Goal: Transaction & Acquisition: Obtain resource

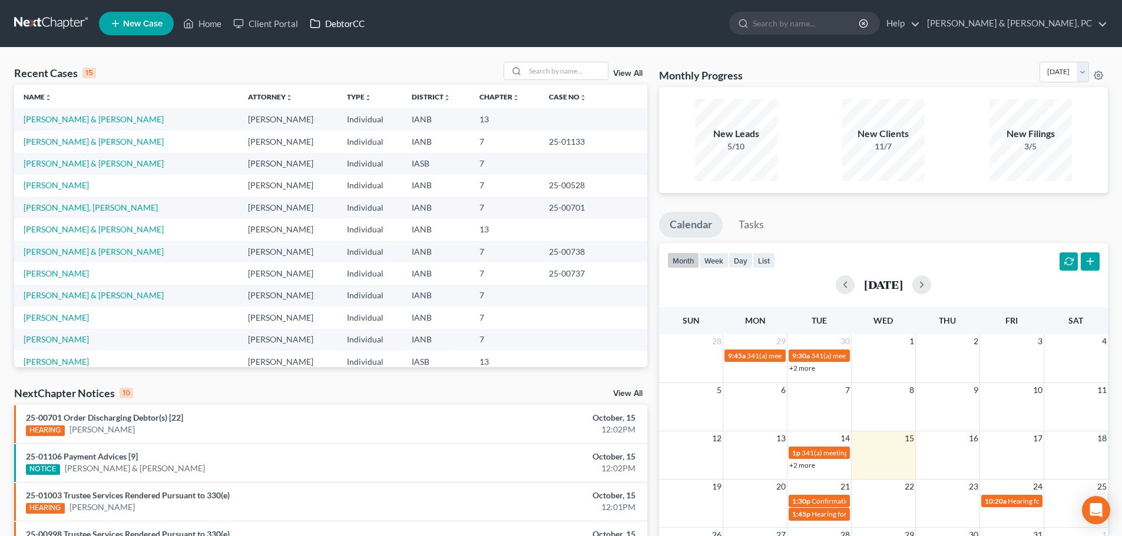
click at [362, 20] on link "DebtorCC" at bounding box center [337, 23] width 67 height 21
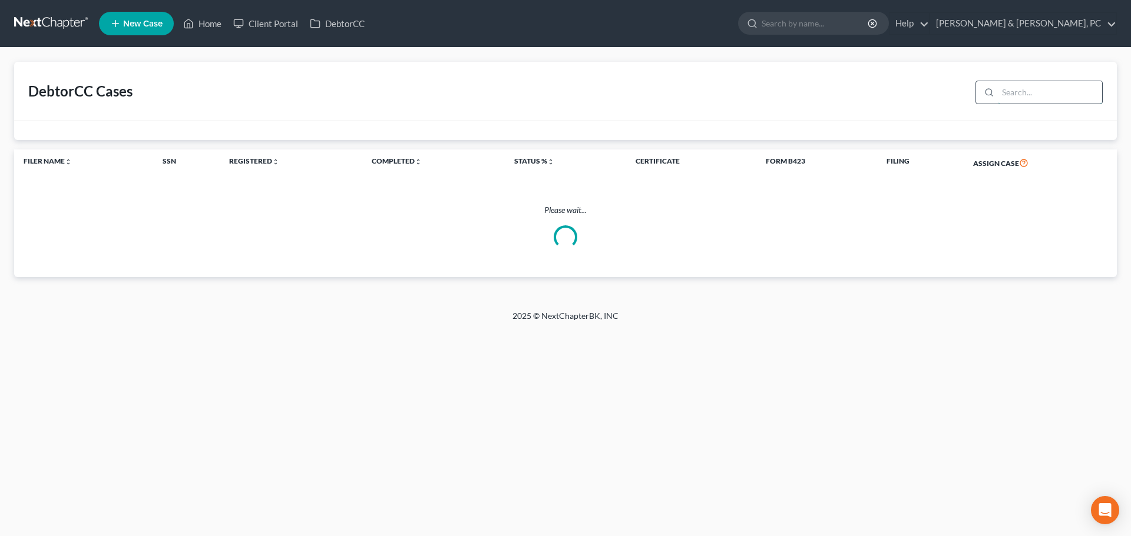
click at [1043, 94] on input "search" at bounding box center [1049, 92] width 104 height 22
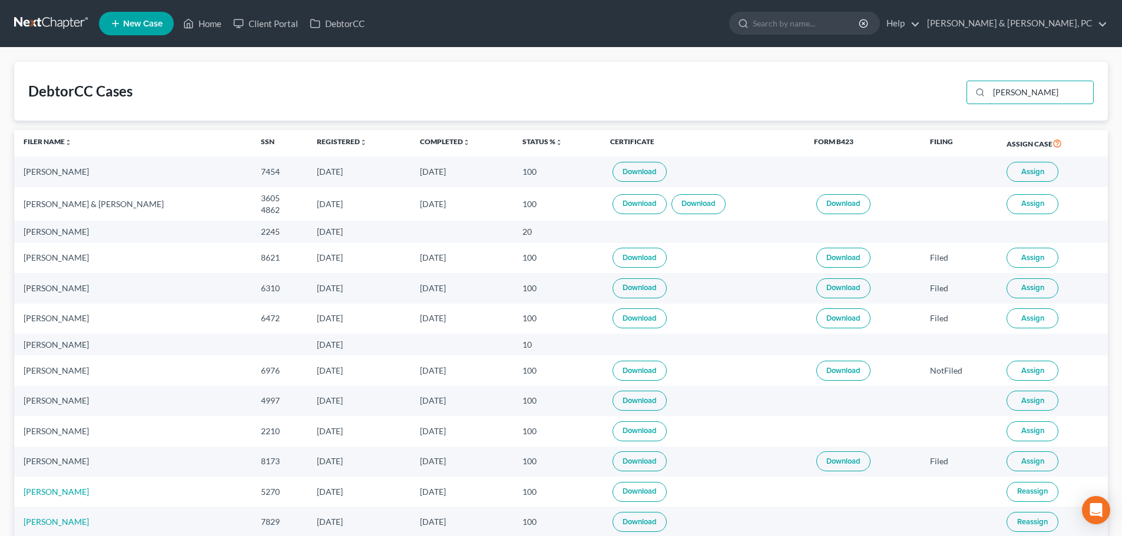
type input "Robinson"
click at [631, 174] on link "Download" at bounding box center [639, 172] width 54 height 20
click at [55, 16] on link at bounding box center [51, 23] width 75 height 21
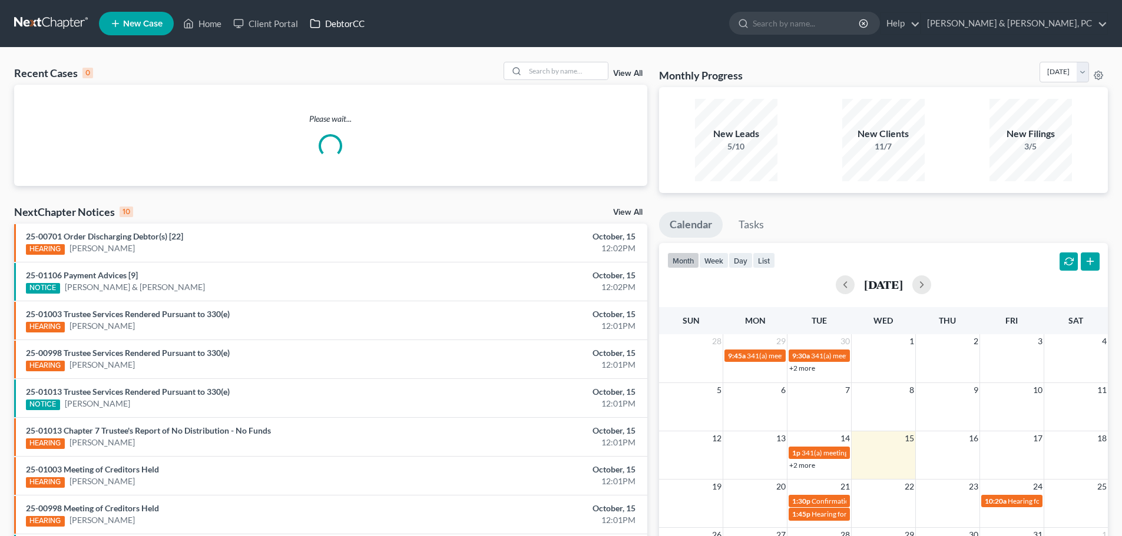
click at [338, 23] on link "DebtorCC" at bounding box center [337, 23] width 67 height 21
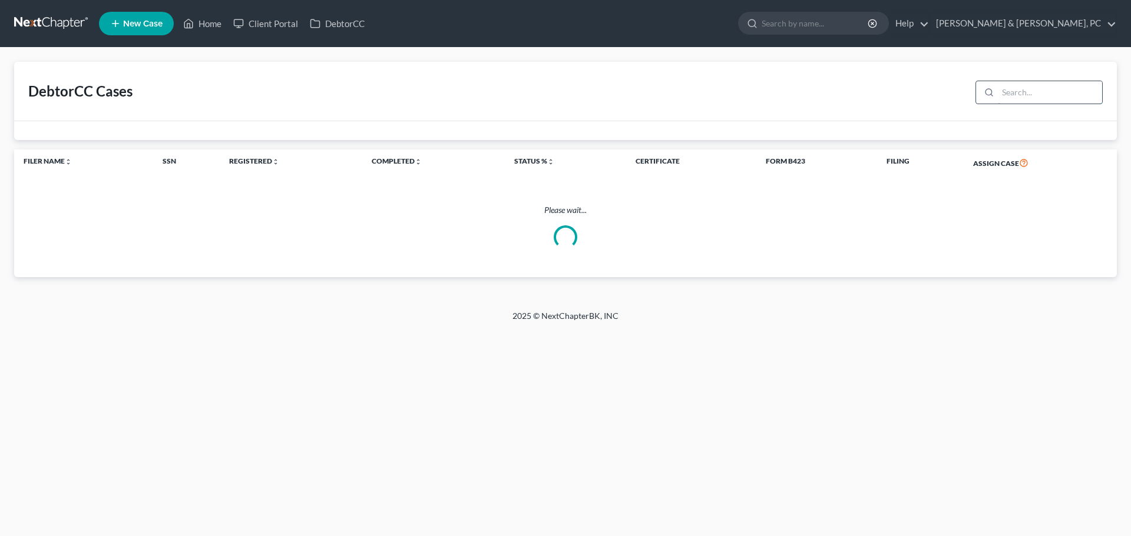
click at [1018, 90] on input "search" at bounding box center [1049, 92] width 104 height 22
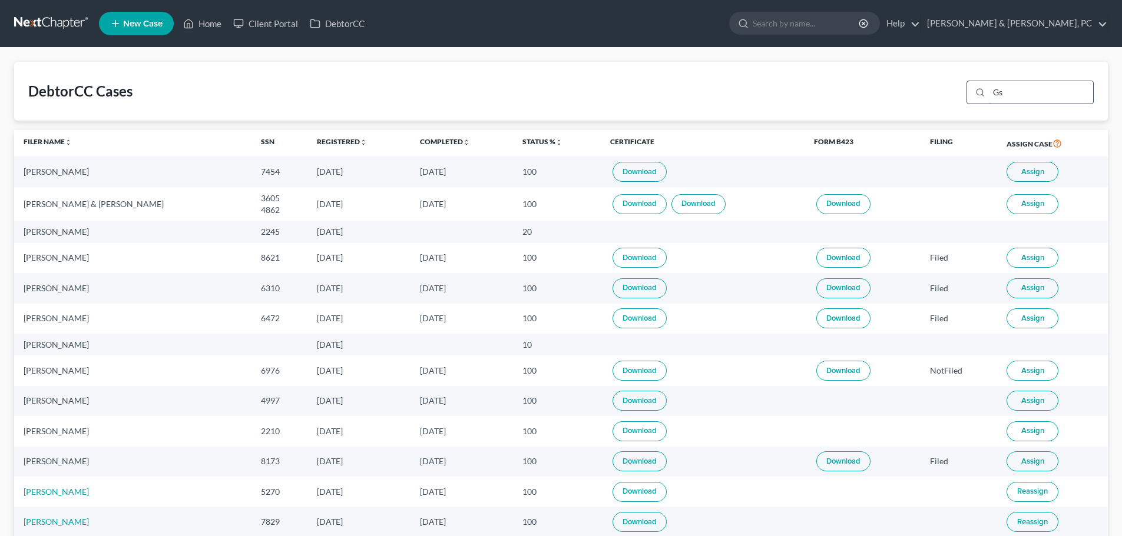
type input "G"
type input "Garcia"
